Goal: Task Accomplishment & Management: Manage account settings

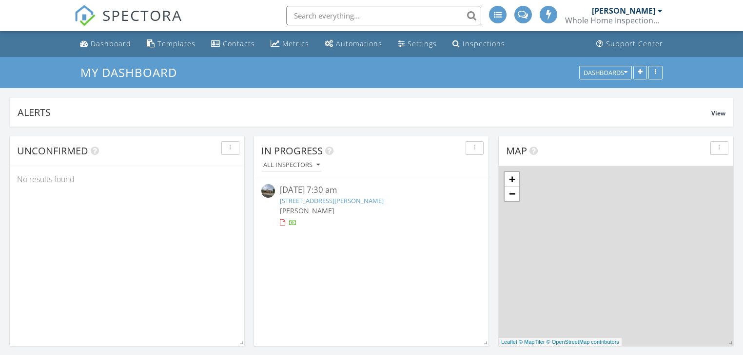
click at [363, 13] on input "text" at bounding box center [383, 15] width 195 height 19
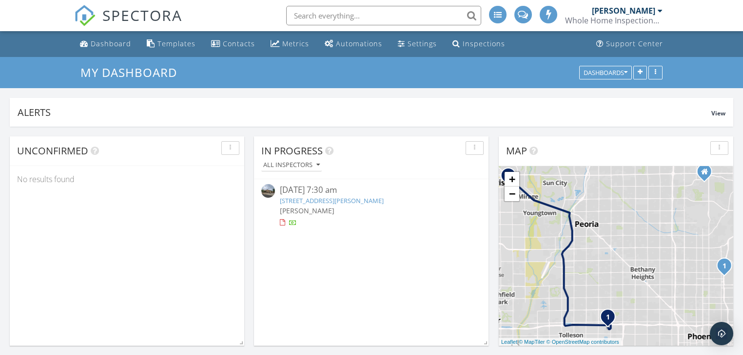
scroll to position [5, 5]
paste input "29817 N 49th St"
type input "29817 N 49th St"
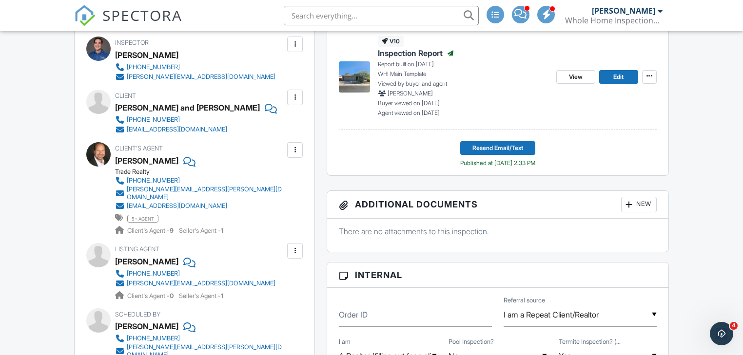
scroll to position [234, 0]
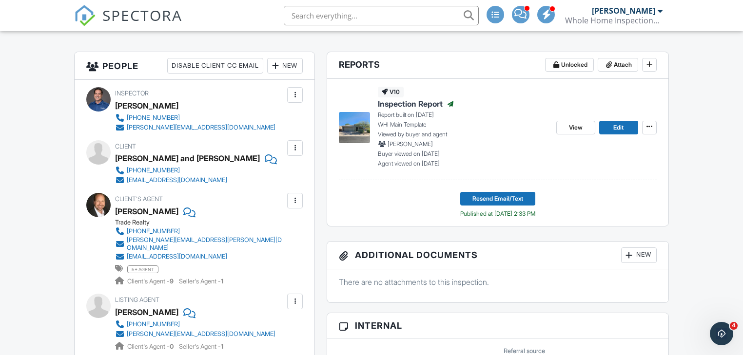
drag, startPoint x: 132, startPoint y: 210, endPoint x: 75, endPoint y: 220, distance: 58.5
click at [75, 220] on div "Inspector David Dion 602-317-8771 david@phxinspect.com Make Invisible Mark As R…" at bounding box center [195, 265] width 240 height 371
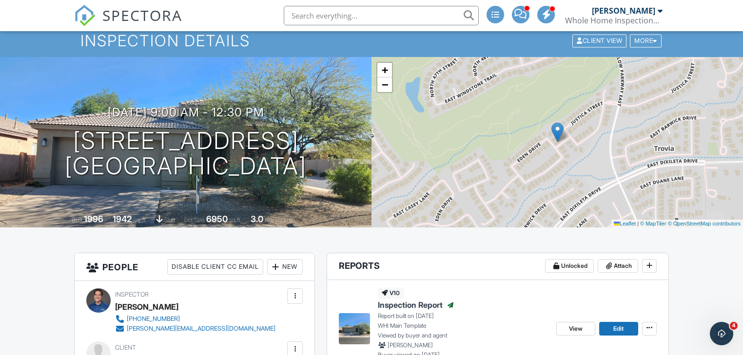
scroll to position [0, 0]
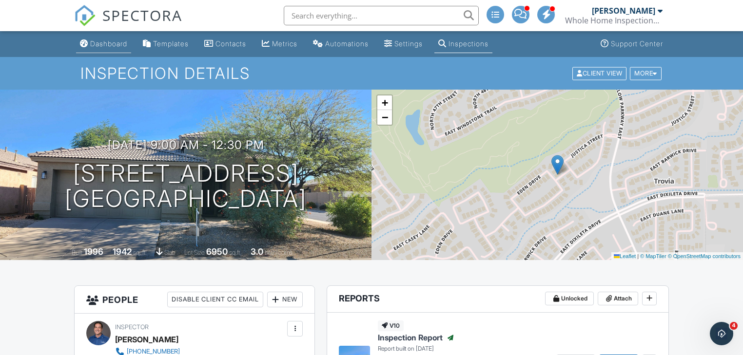
click at [110, 44] on div "Dashboard" at bounding box center [108, 43] width 37 height 8
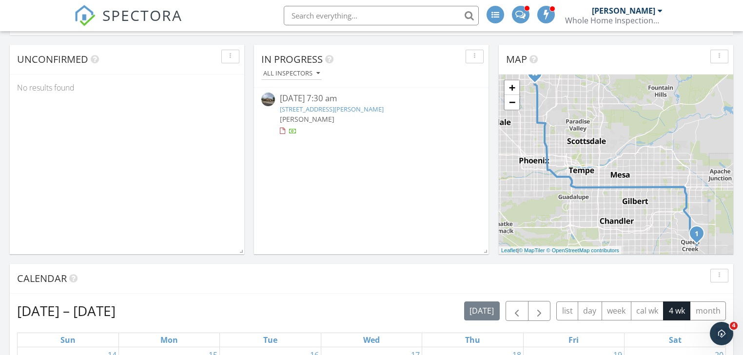
scroll to position [117, 0]
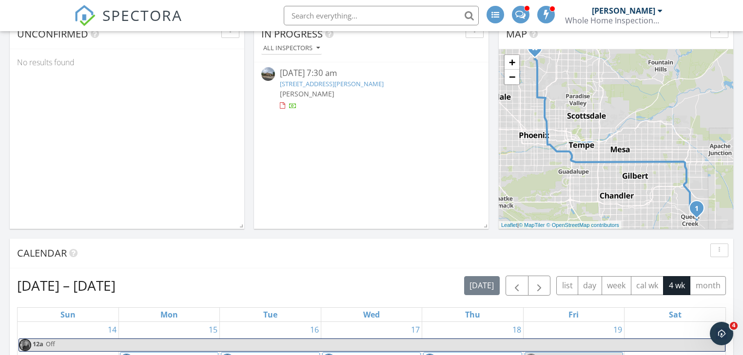
click at [383, 83] on link "[STREET_ADDRESS][PERSON_NAME]" at bounding box center [332, 83] width 104 height 9
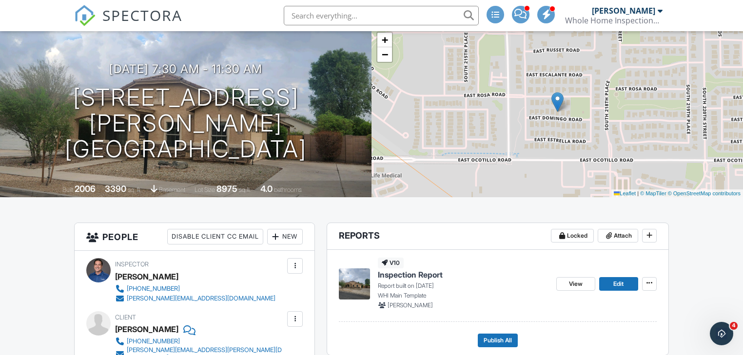
scroll to position [234, 0]
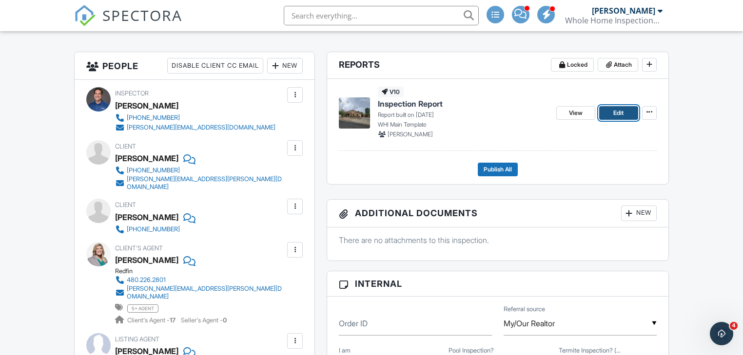
click at [611, 113] on link "Edit" at bounding box center [618, 113] width 39 height 14
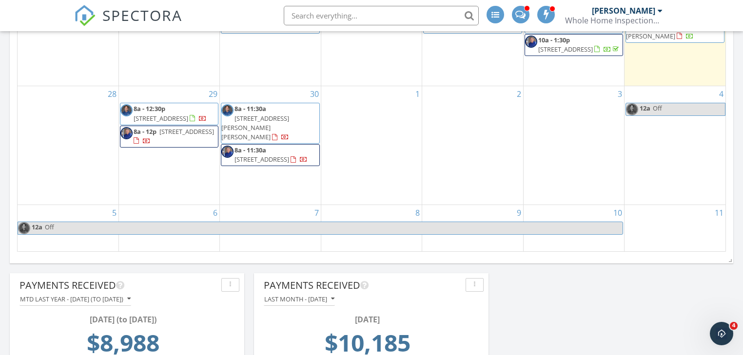
scroll to position [546, 0]
click at [275, 126] on span "[STREET_ADDRESS][PERSON_NAME][PERSON_NAME]" at bounding box center [255, 127] width 68 height 27
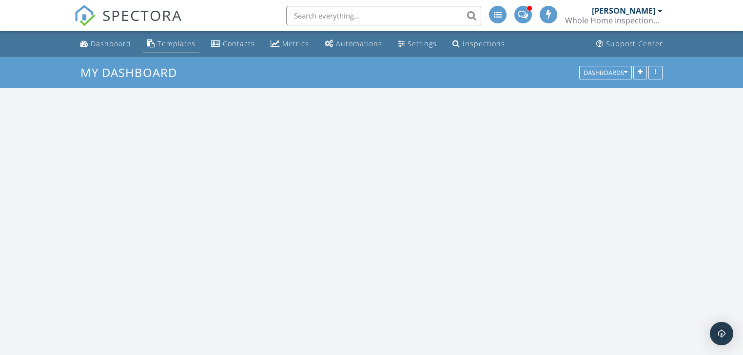
scroll to position [1289, 755]
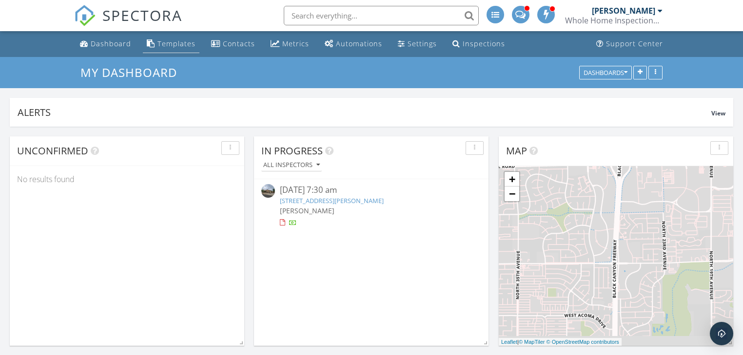
click at [167, 40] on div "Templates" at bounding box center [176, 43] width 38 height 9
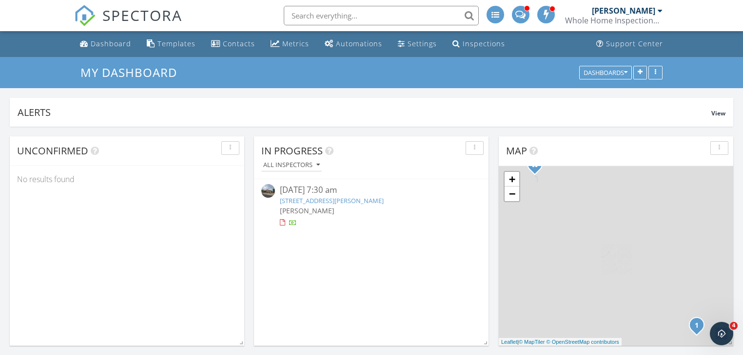
scroll to position [0, 0]
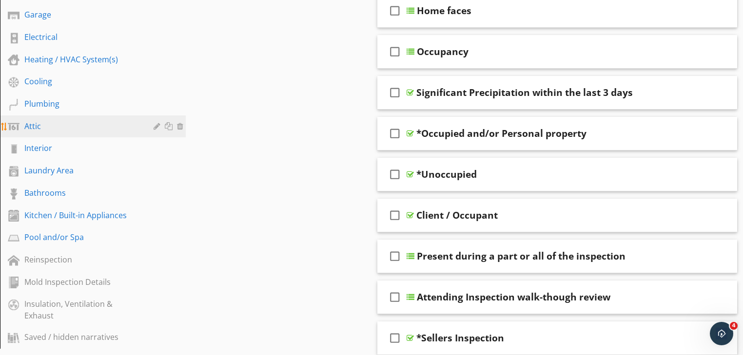
scroll to position [195, 0]
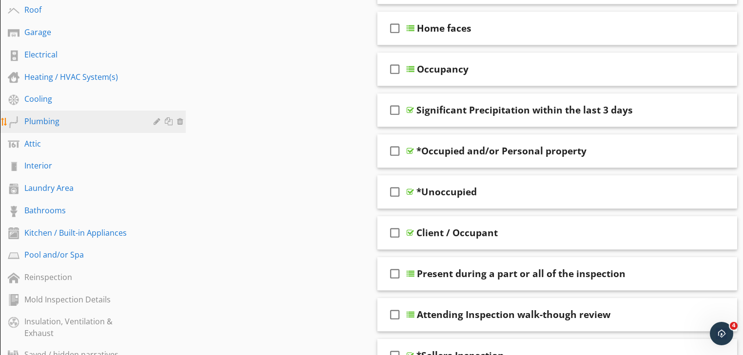
click at [35, 117] on div "Plumbing" at bounding box center [81, 121] width 115 height 12
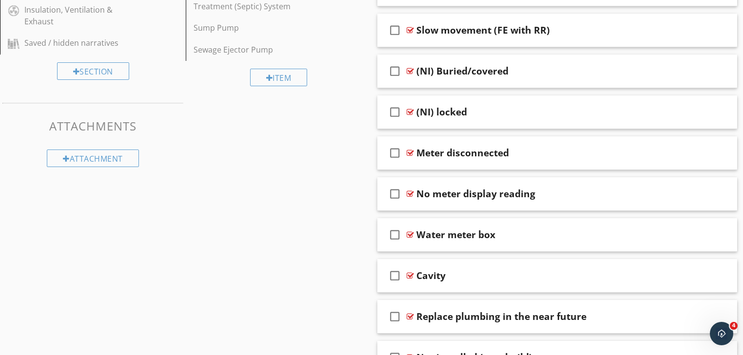
scroll to position [351, 0]
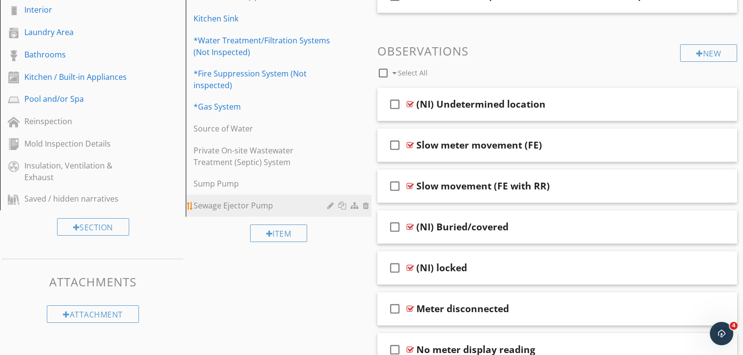
click at [206, 204] on div "Sewage Ejector Pump" at bounding box center [261, 206] width 136 height 12
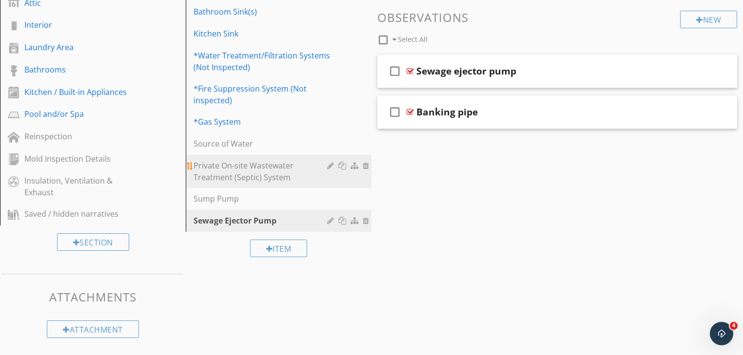
scroll to position [332, 0]
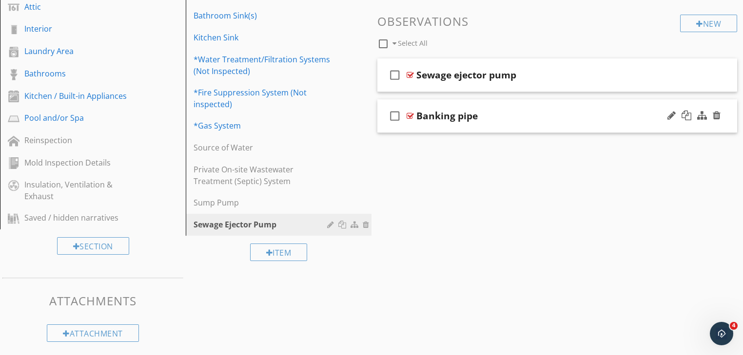
click at [517, 113] on div "Banking pipe" at bounding box center [543, 116] width 255 height 12
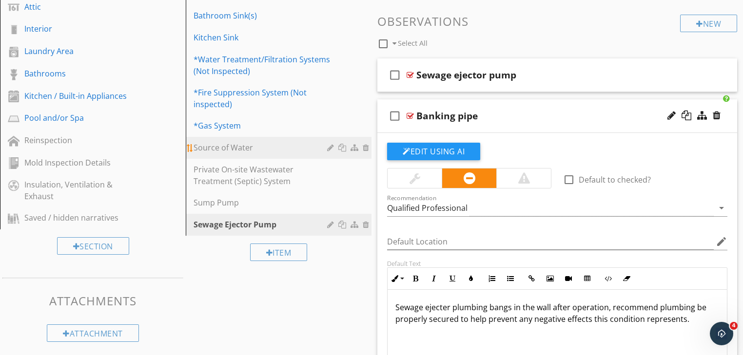
scroll to position [351, 0]
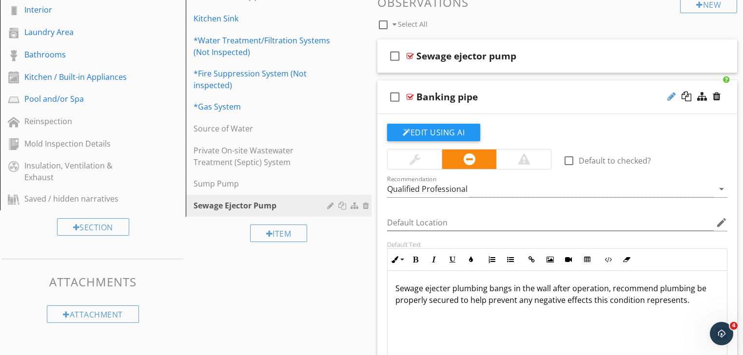
click at [670, 94] on div at bounding box center [671, 97] width 8 height 10
click at [434, 96] on input "Banking pipe" at bounding box center [543, 98] width 255 height 16
type input "Banging pipe"
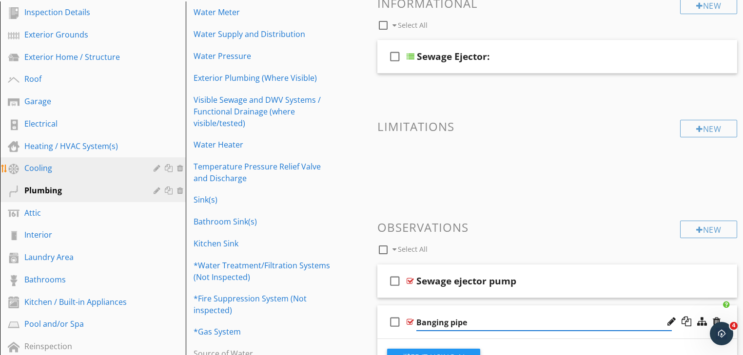
scroll to position [88, 0]
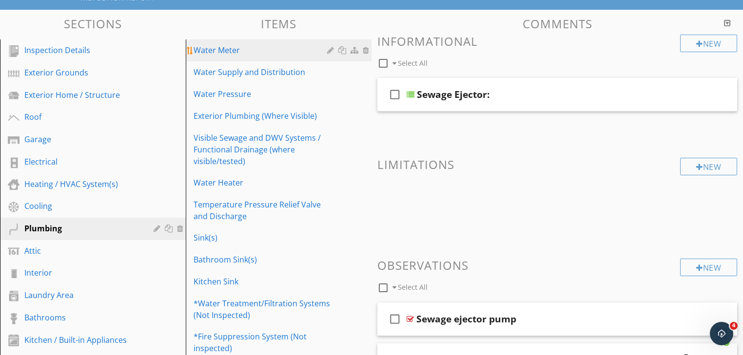
click at [213, 52] on div "Water Meter" at bounding box center [261, 50] width 136 height 12
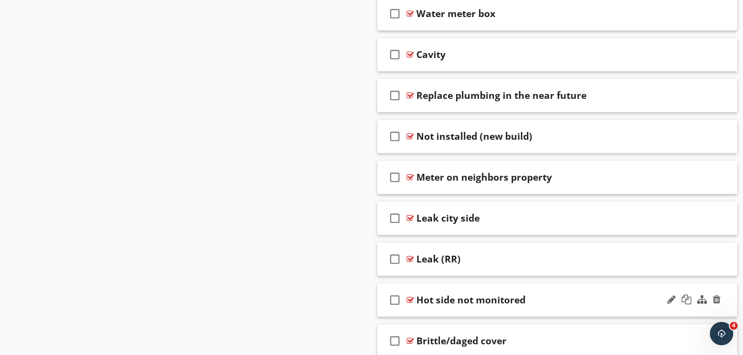
scroll to position [770, 0]
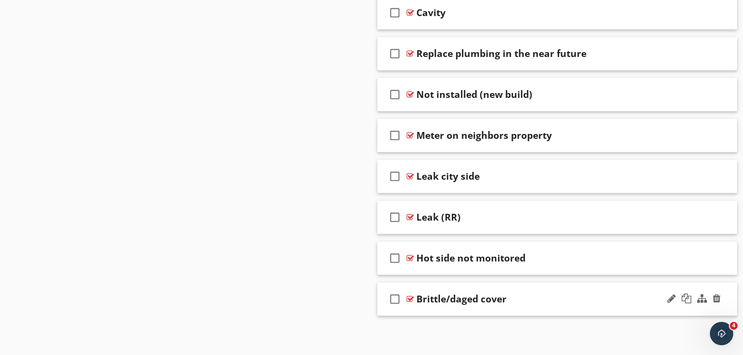
click at [549, 288] on div "check_box_outline_blank [PERSON_NAME]/daged cover" at bounding box center [557, 300] width 360 height 34
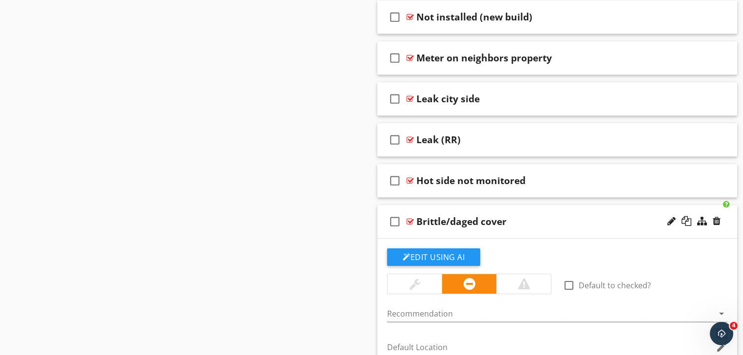
scroll to position [848, 0]
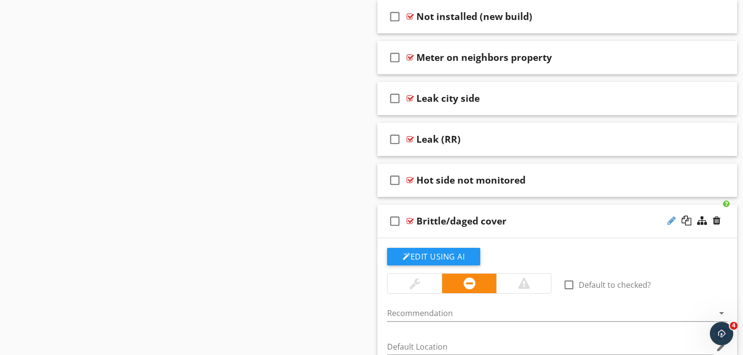
click at [668, 219] on div at bounding box center [671, 221] width 8 height 10
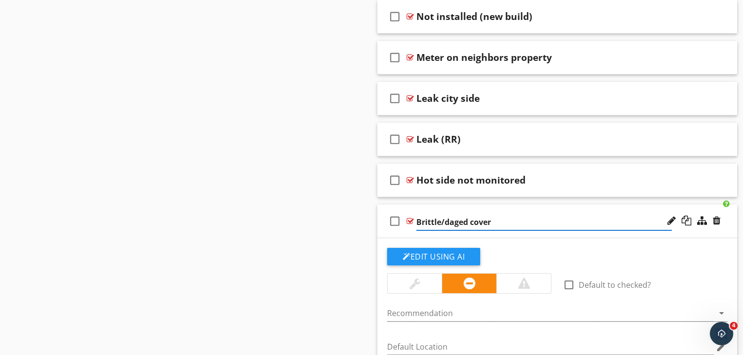
click at [453, 218] on input "Brittle/daged cover" at bounding box center [543, 222] width 255 height 16
type input "Brittle/damaged cover"
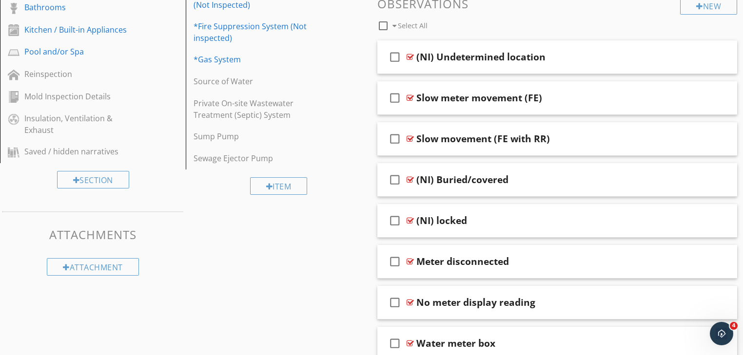
scroll to position [224, 0]
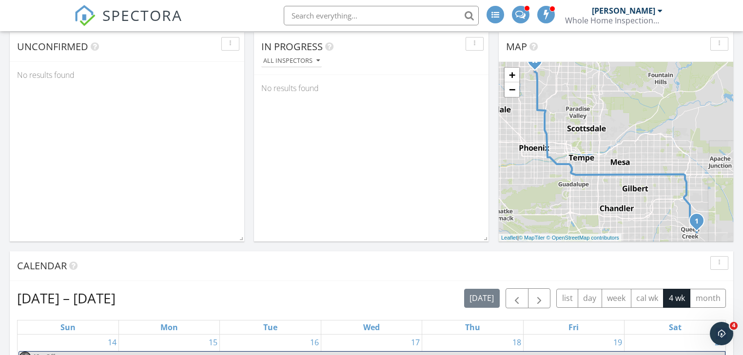
scroll to position [39, 0]
